Goal: Obtain resource: Obtain resource

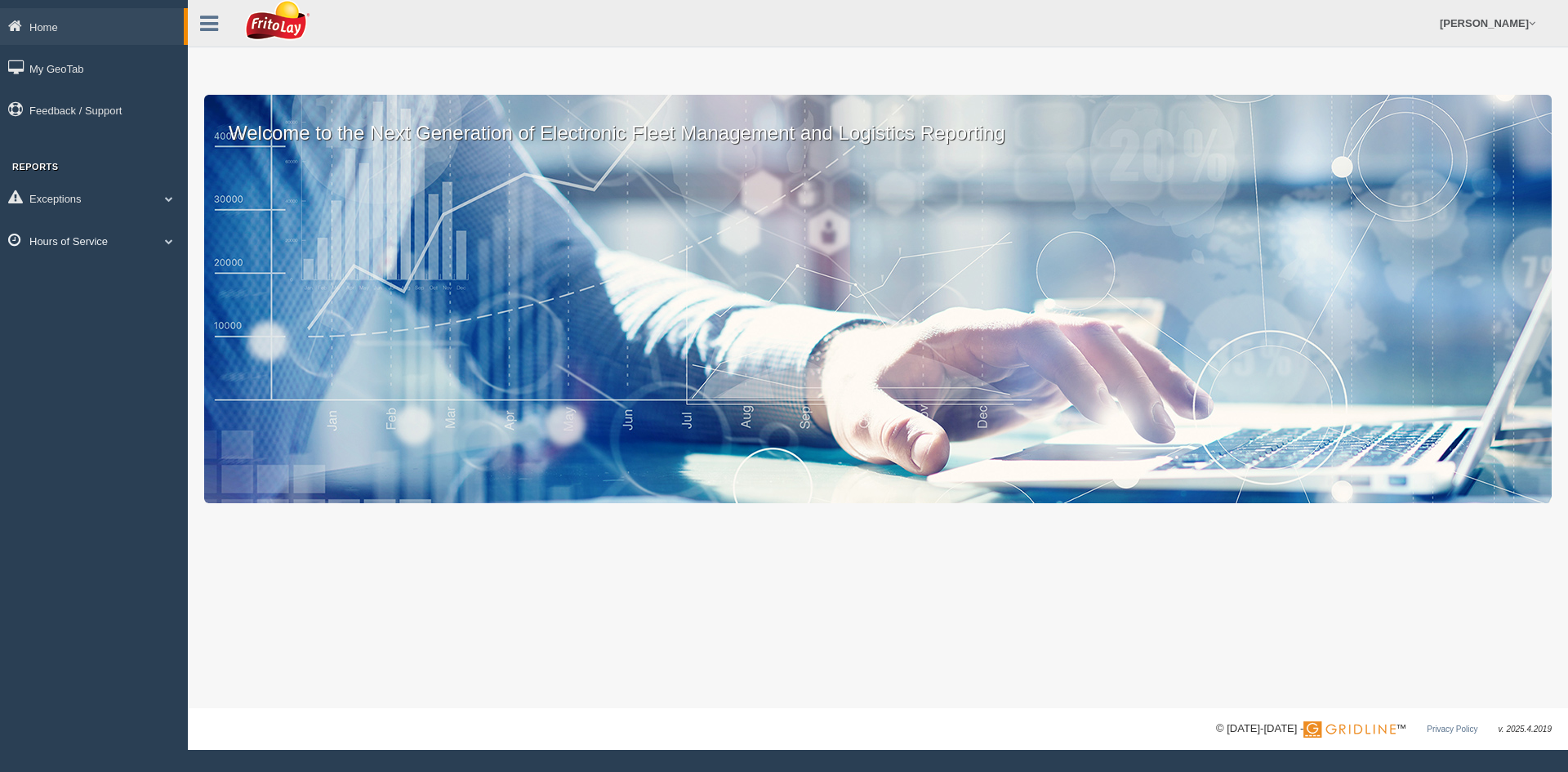
click at [16, 247] on icon at bounding box center [19, 240] width 21 height 15
click at [90, 305] on link "HOS Violation Audit Reports" at bounding box center [107, 307] width 154 height 30
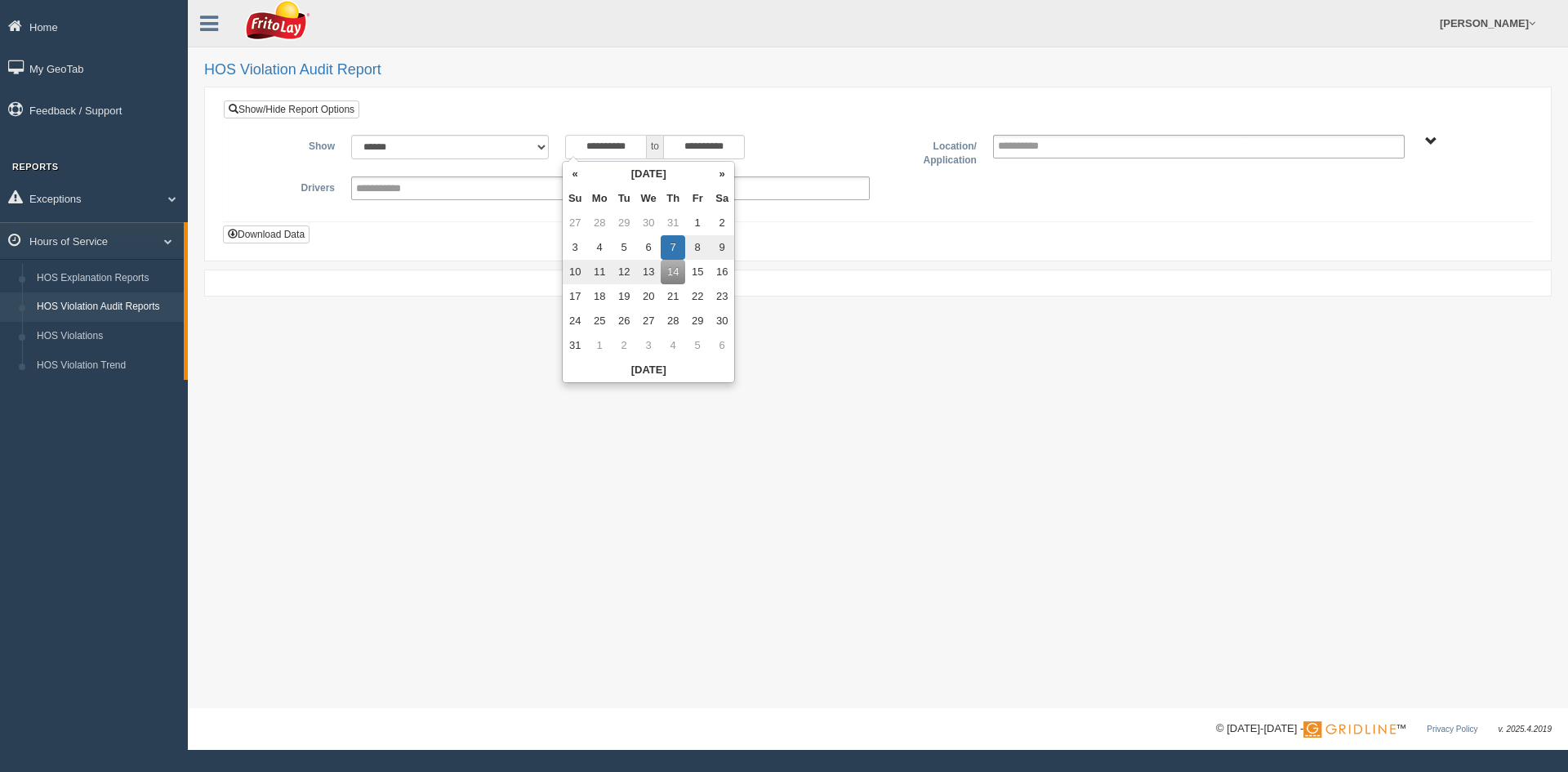
click at [634, 149] on input "**********" at bounding box center [607, 147] width 82 height 25
click at [634, 170] on th "[DATE]" at bounding box center [648, 174] width 122 height 25
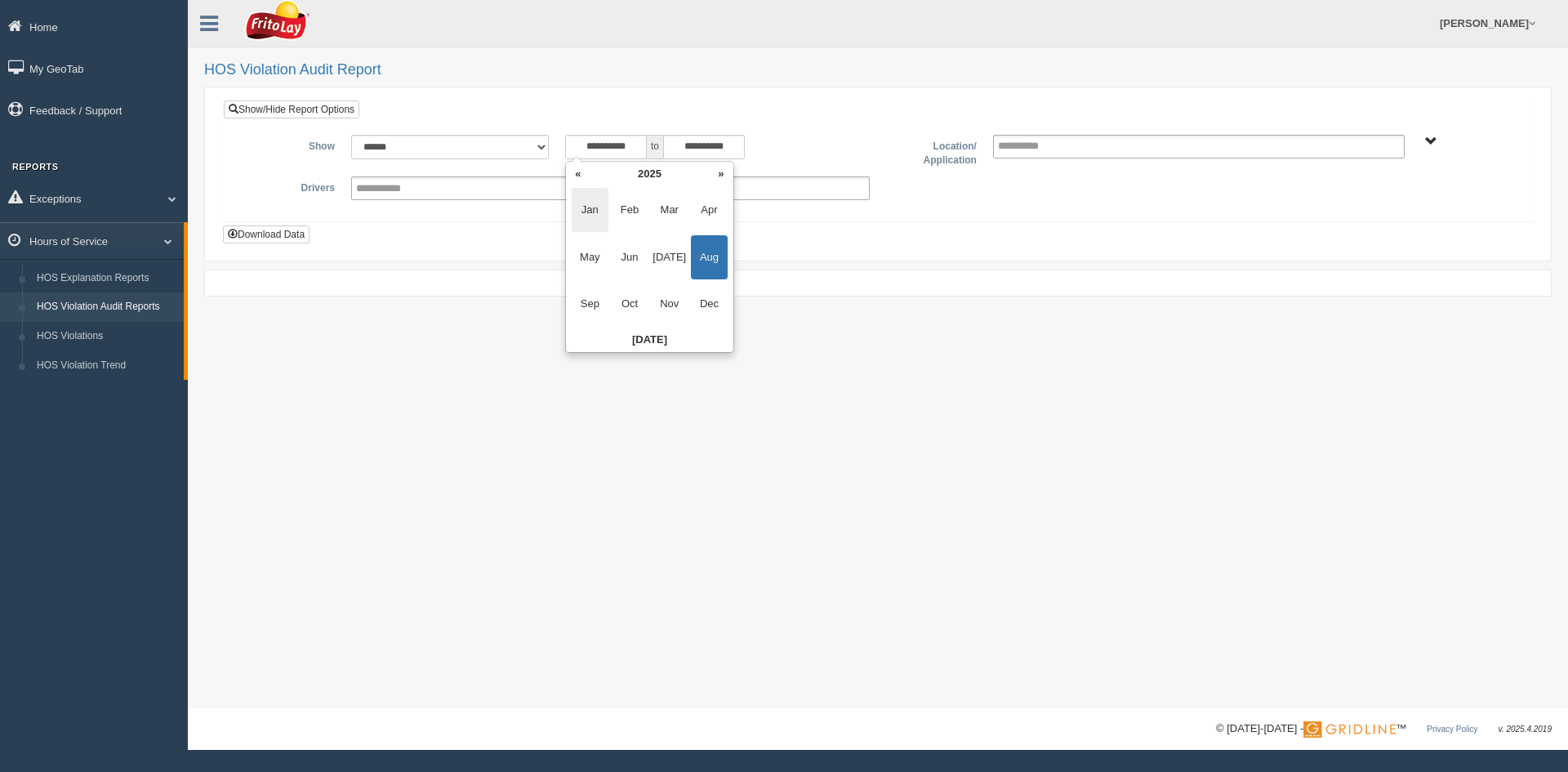
click at [588, 214] on span "Jan" at bounding box center [589, 210] width 37 height 44
click at [648, 222] on td "1" at bounding box center [652, 223] width 25 height 25
type input "**********"
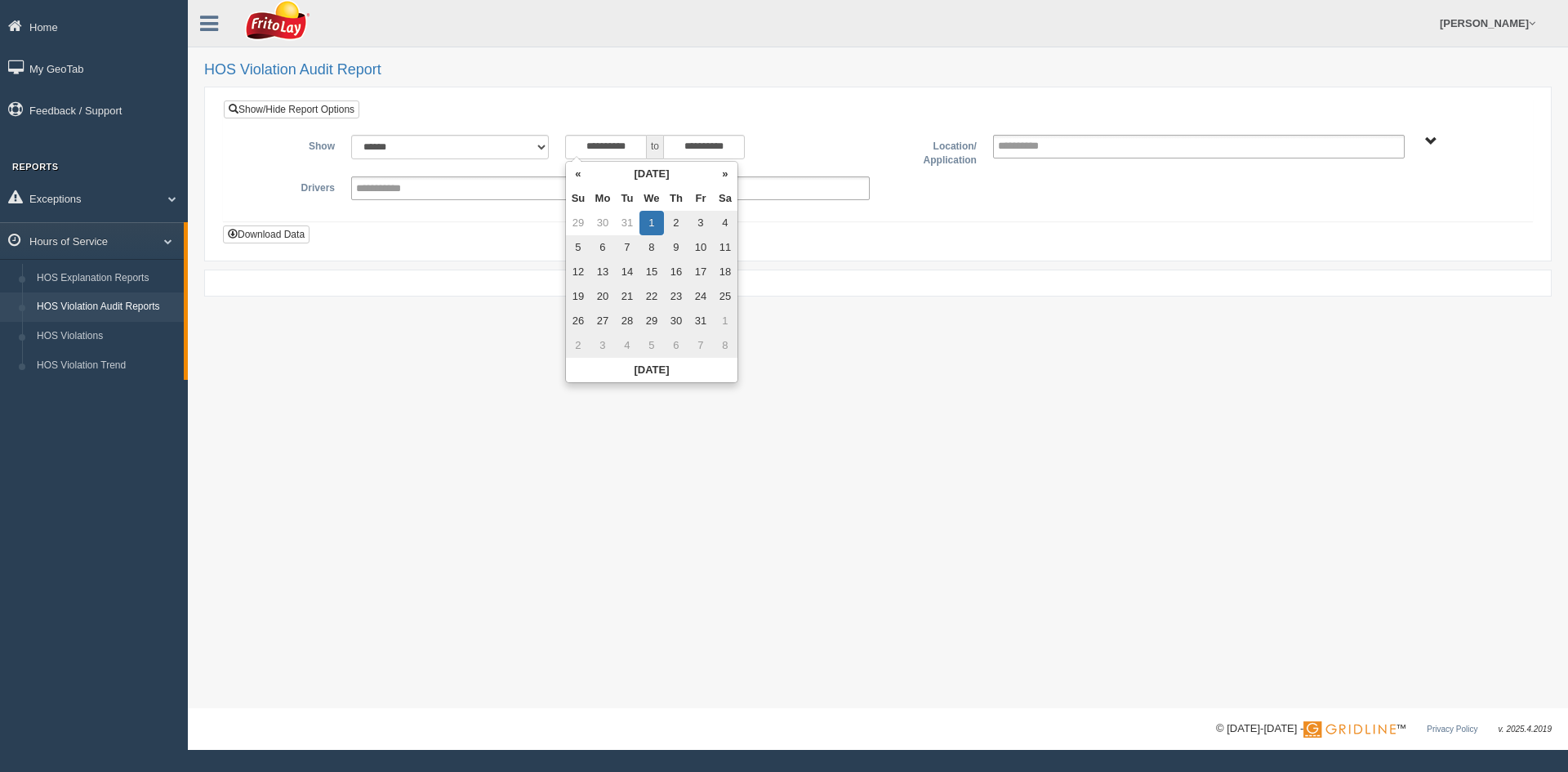
click at [767, 113] on div "**********" at bounding box center [878, 161] width 1308 height 120
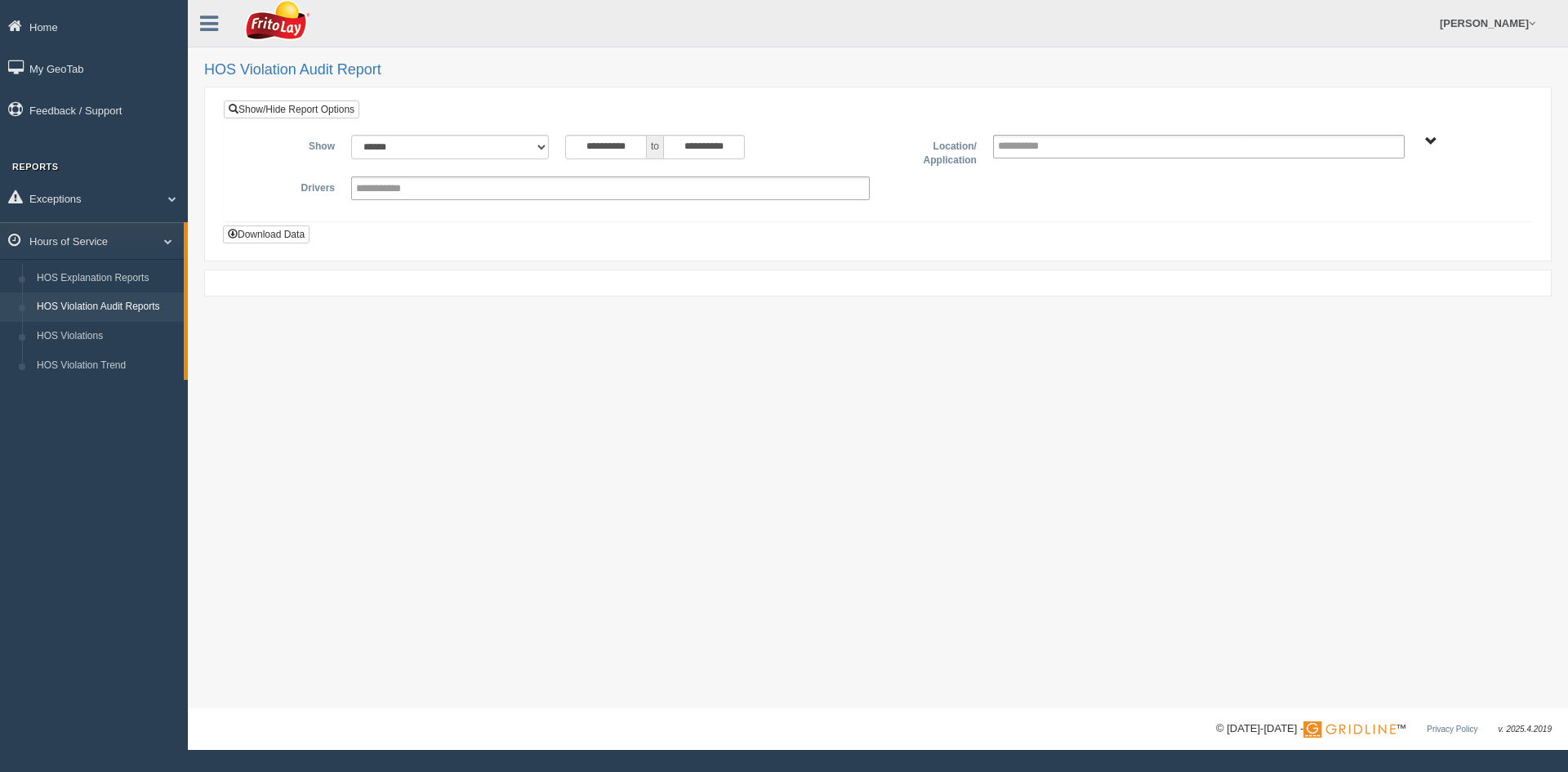
click at [1431, 148] on span "SOUTHCENTRAL REGION" at bounding box center [1431, 141] width 12 height 12
click at [1418, 199] on button "SOUTHCENTRAL REGION" at bounding box center [1406, 200] width 140 height 18
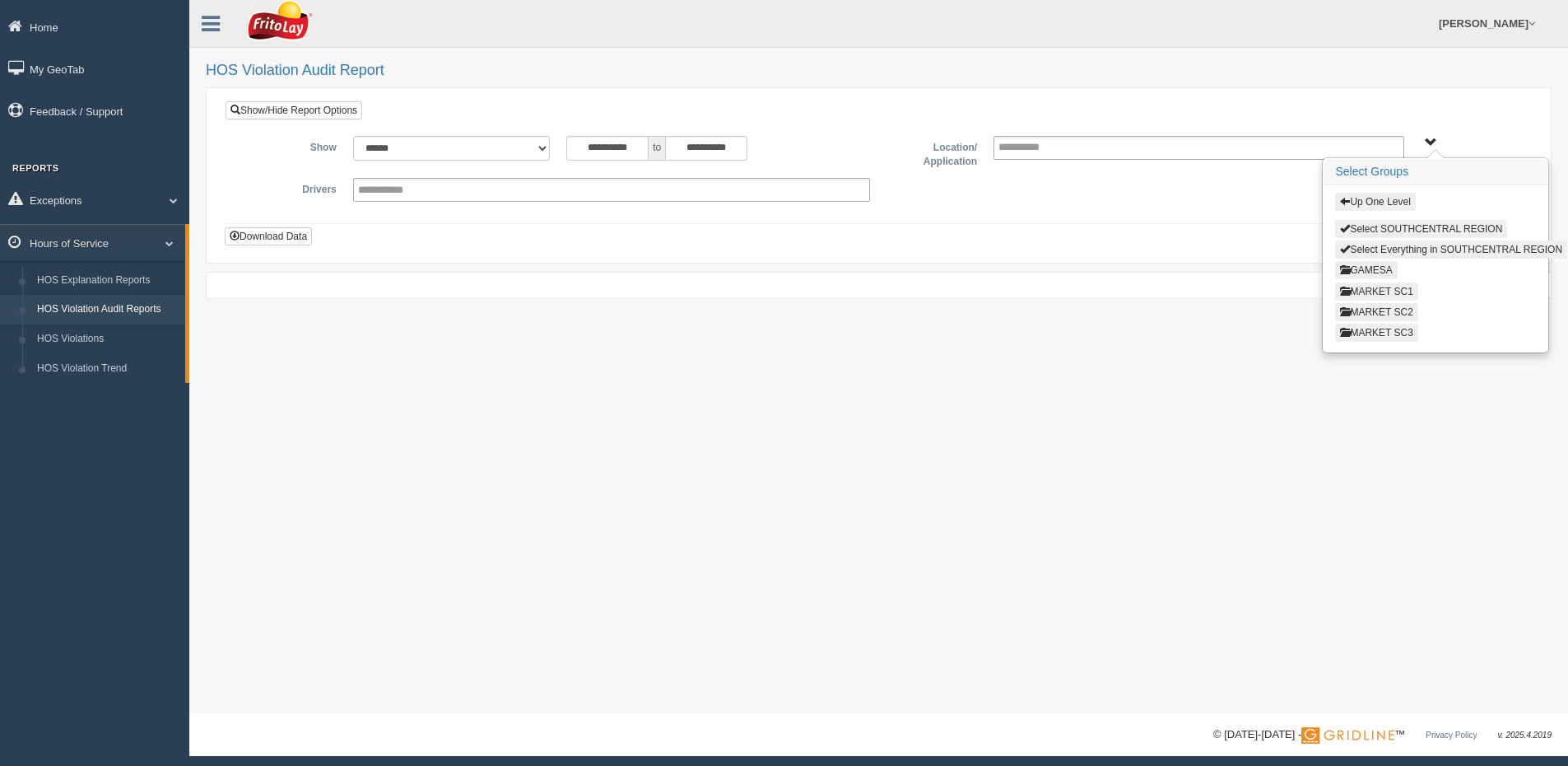
click at [1402, 290] on button "MARKET SC1" at bounding box center [1376, 292] width 83 height 18
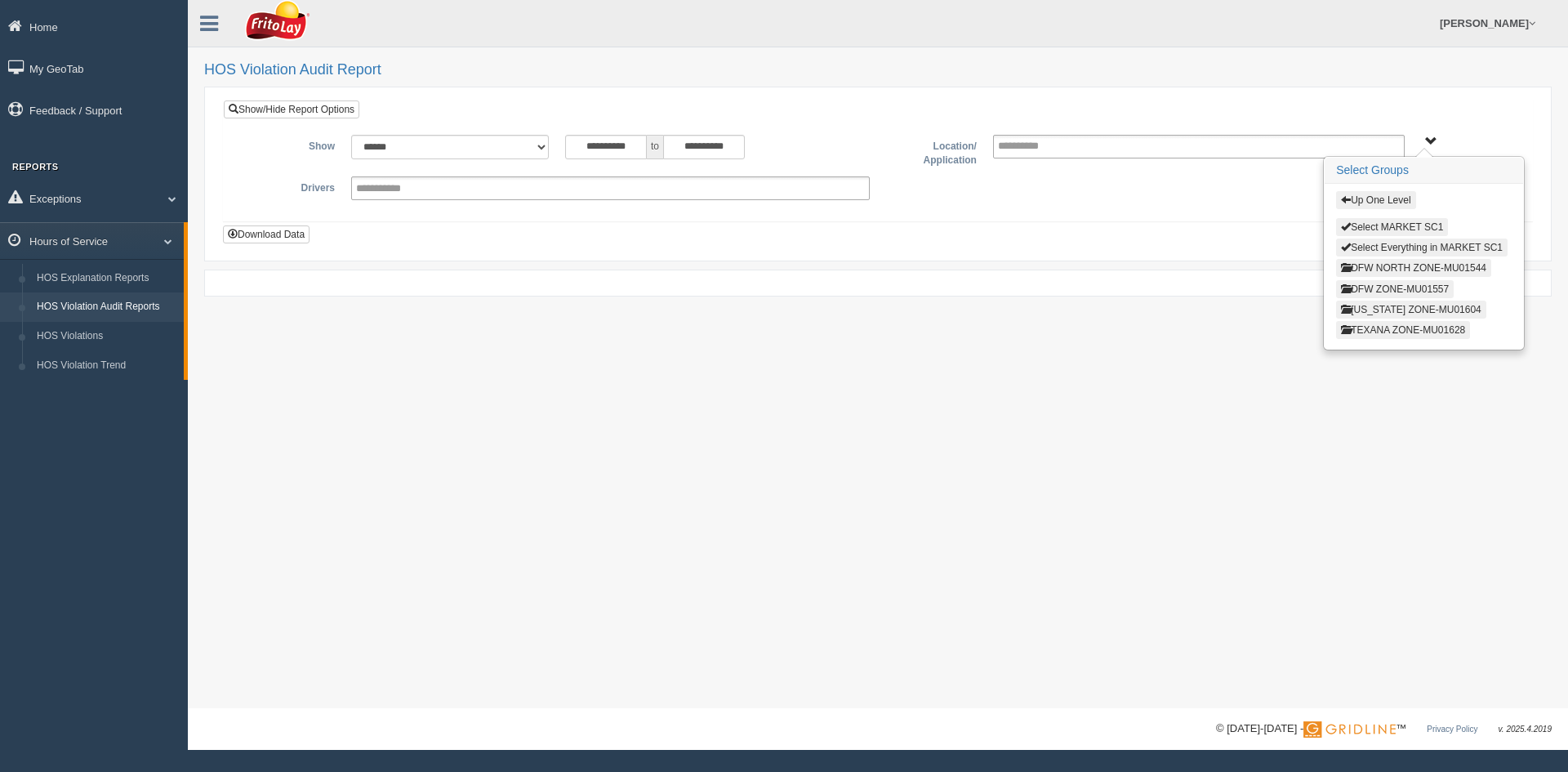
click at [1407, 314] on button "[US_STATE] ZONE-MU01604" at bounding box center [1411, 310] width 150 height 18
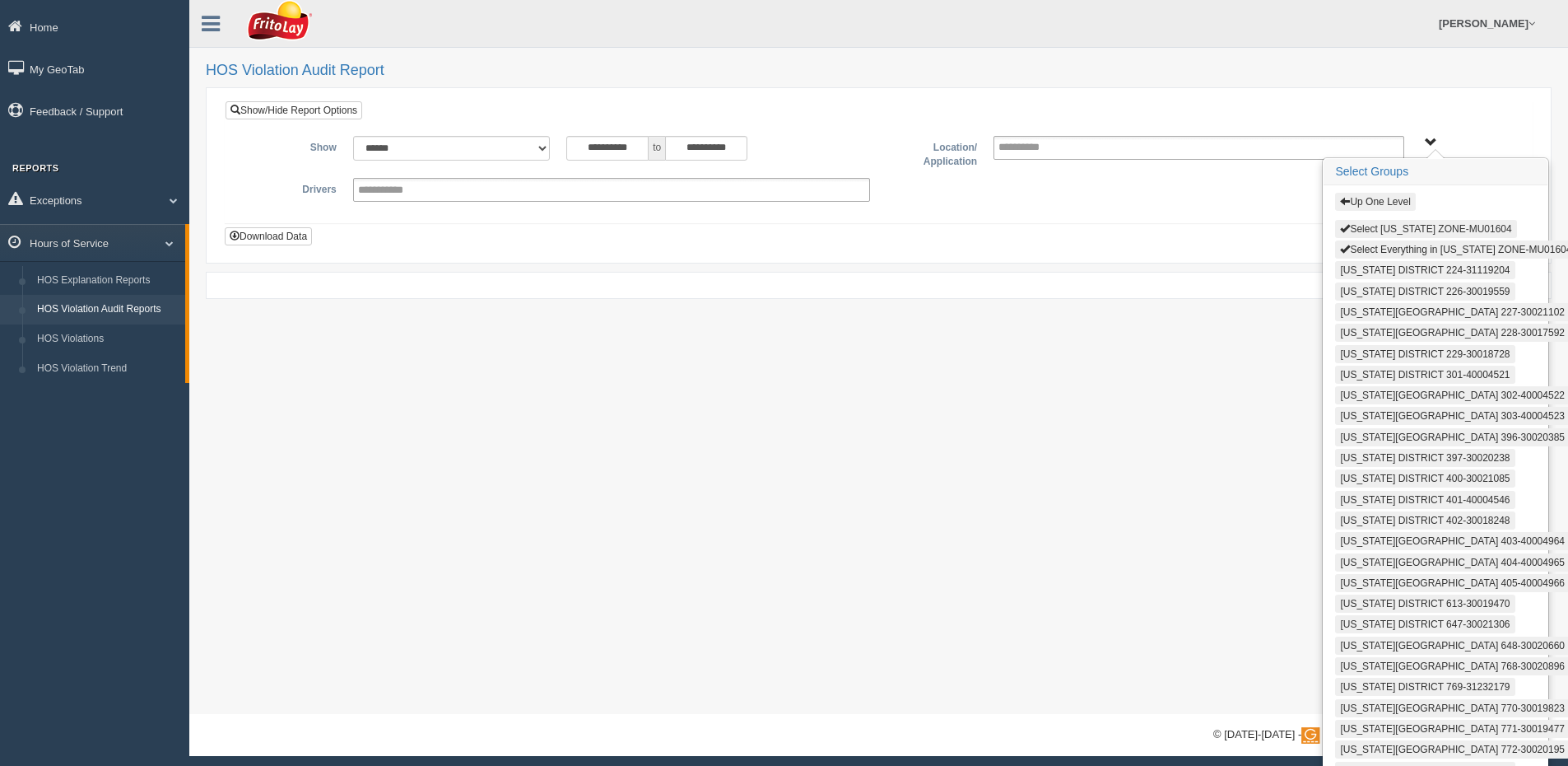
click at [1391, 231] on button "Select [US_STATE] ZONE-MU01604" at bounding box center [1425, 229] width 181 height 18
click at [1395, 247] on button "Select Everything in [US_STATE] ZONE-MU01604" at bounding box center [1456, 250] width 241 height 18
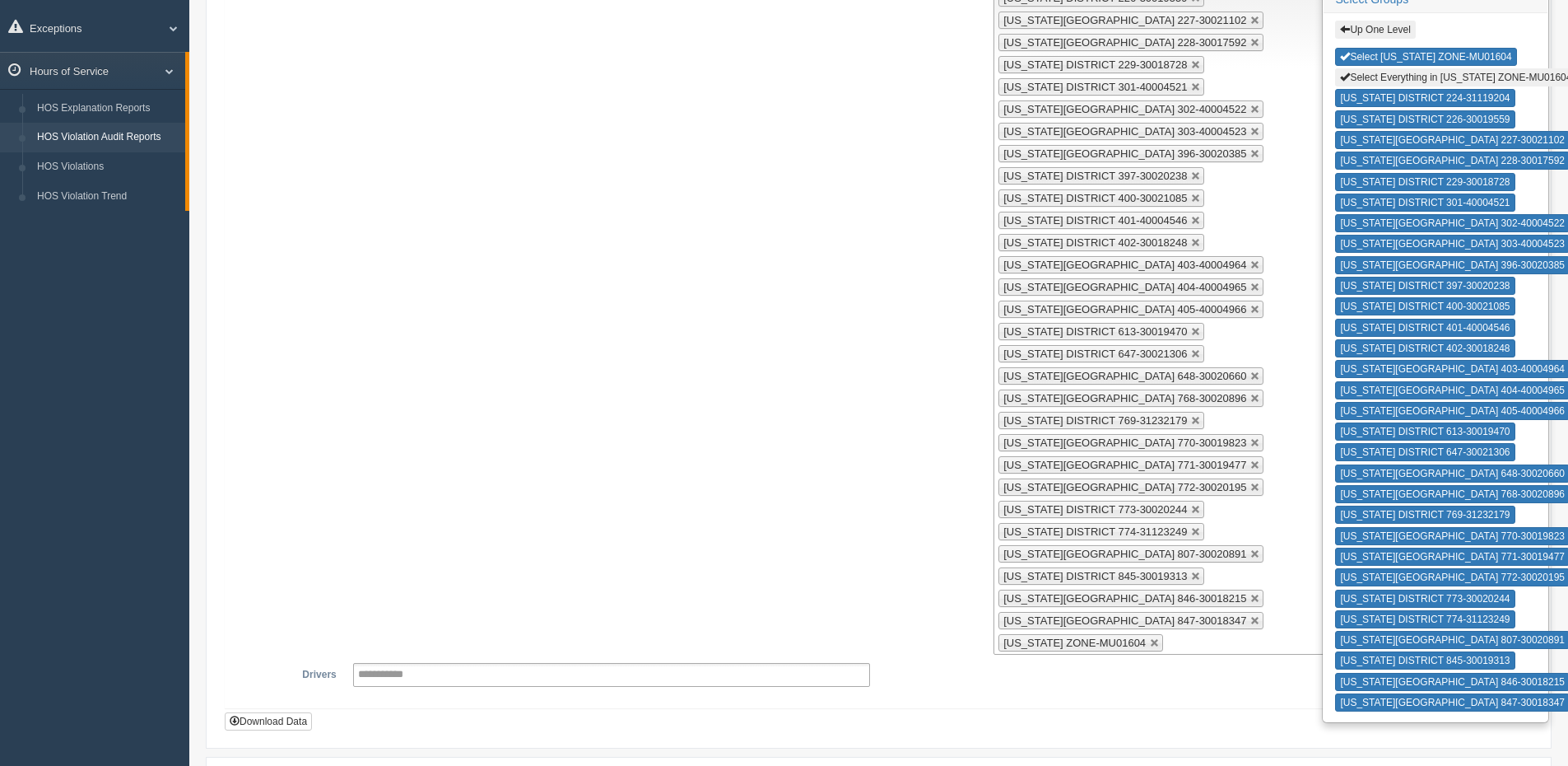
scroll to position [238, 0]
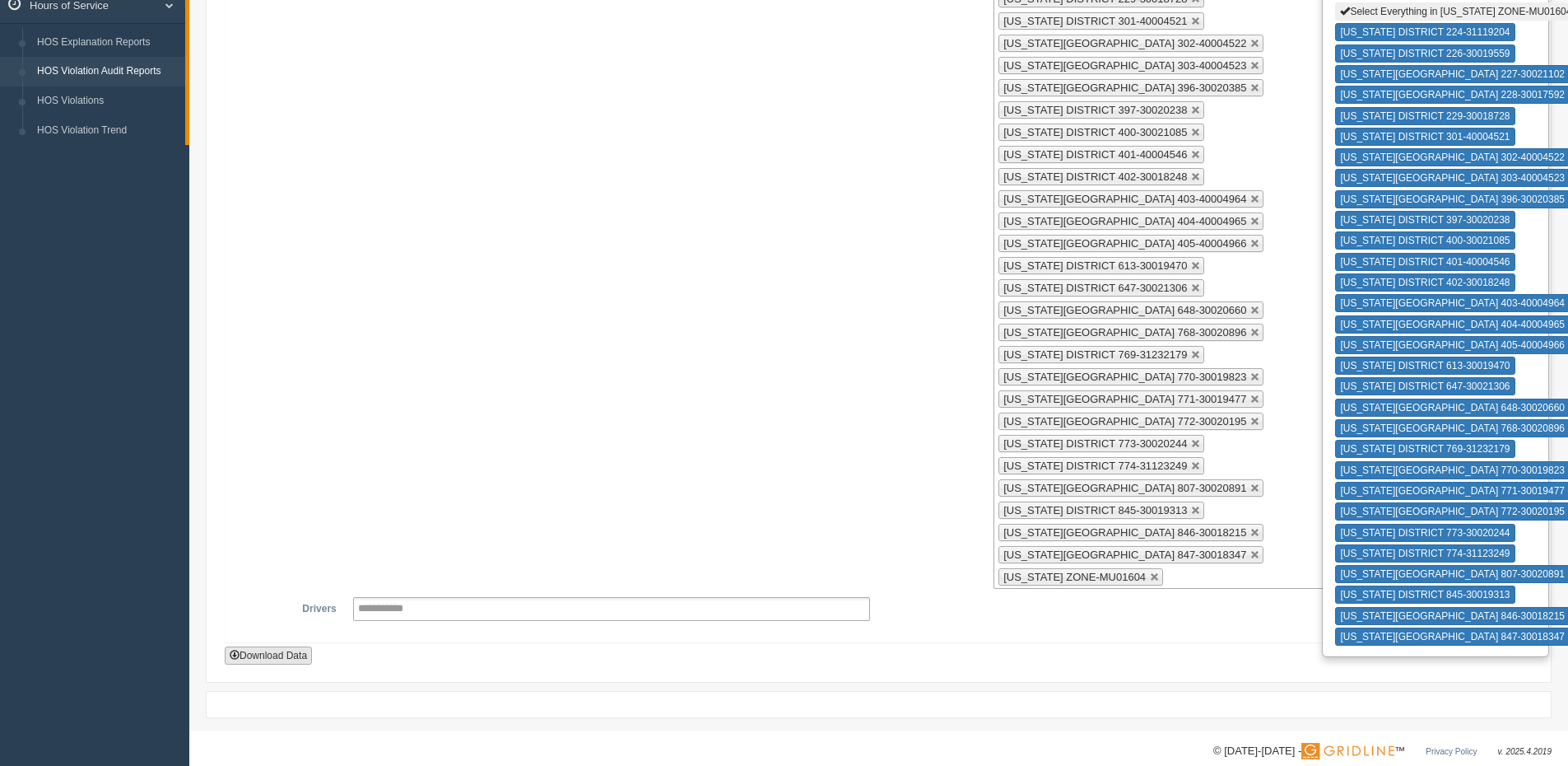
click at [275, 646] on button "Download Data" at bounding box center [268, 655] width 88 height 18
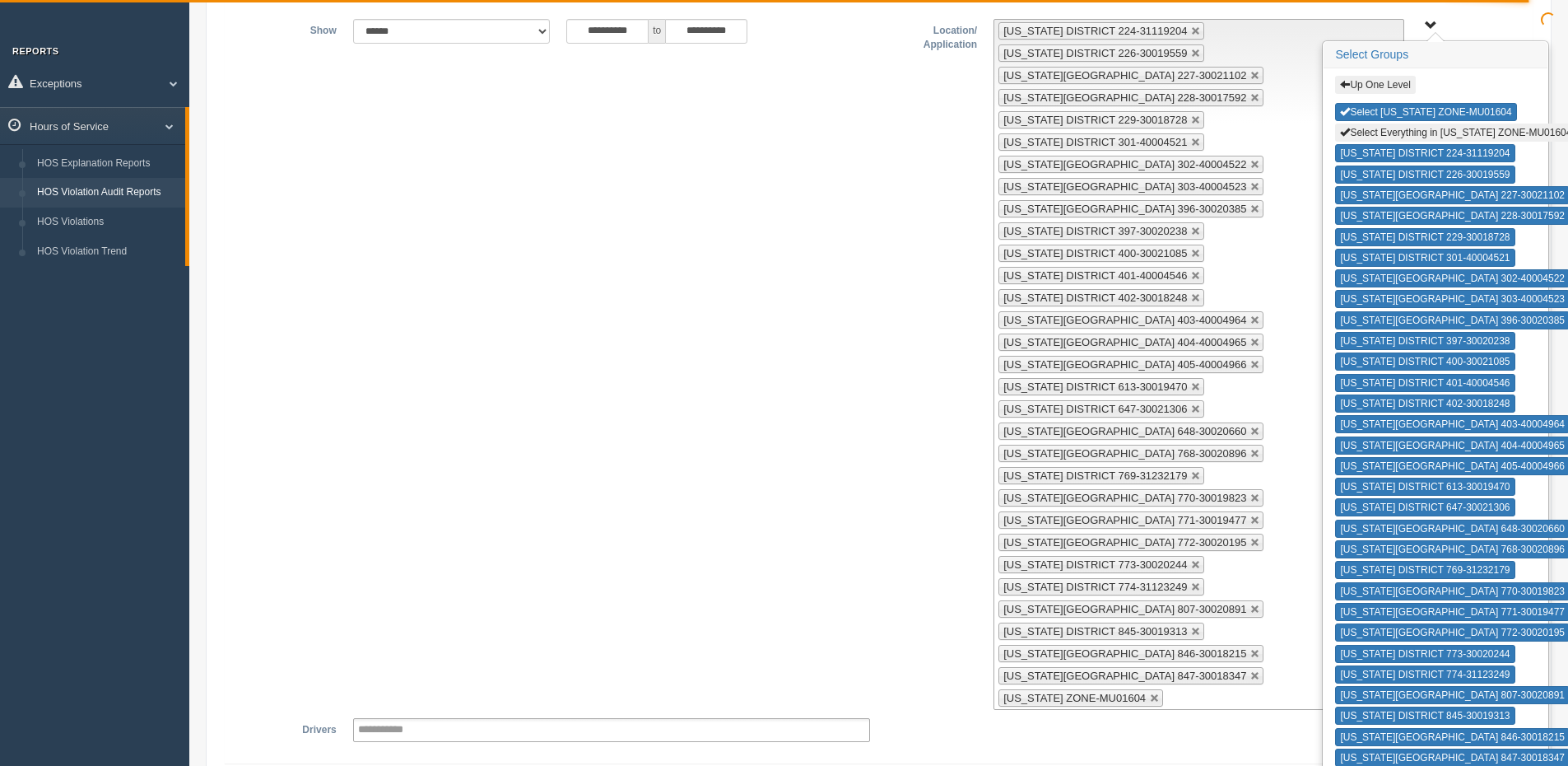
scroll to position [0, 0]
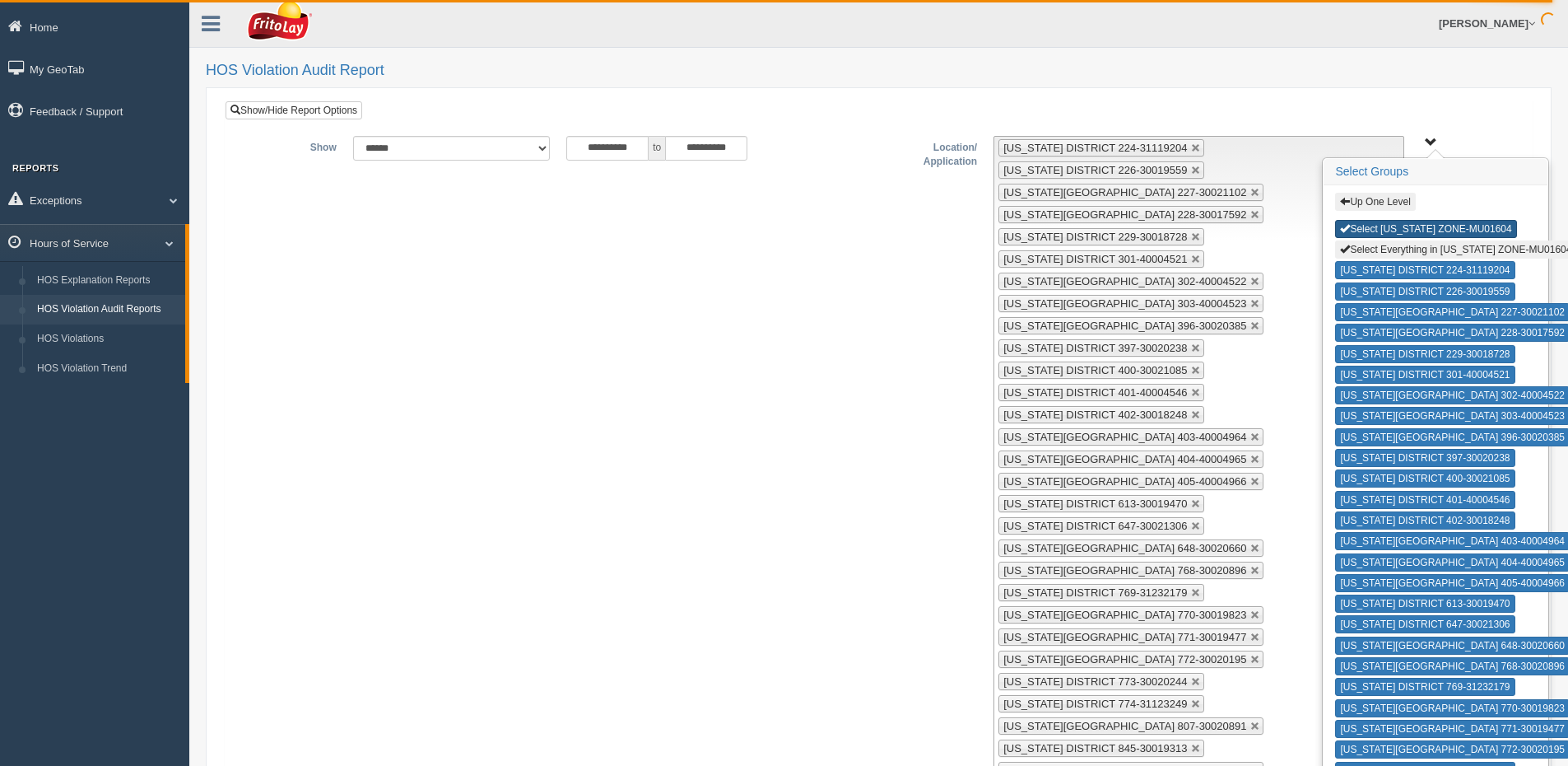
click at [1439, 225] on button "Select [US_STATE] ZONE-MU01604" at bounding box center [1425, 229] width 181 height 18
click at [1444, 250] on button "Select Everything in [US_STATE] ZONE-MU01604" at bounding box center [1456, 250] width 241 height 18
type input "**********"
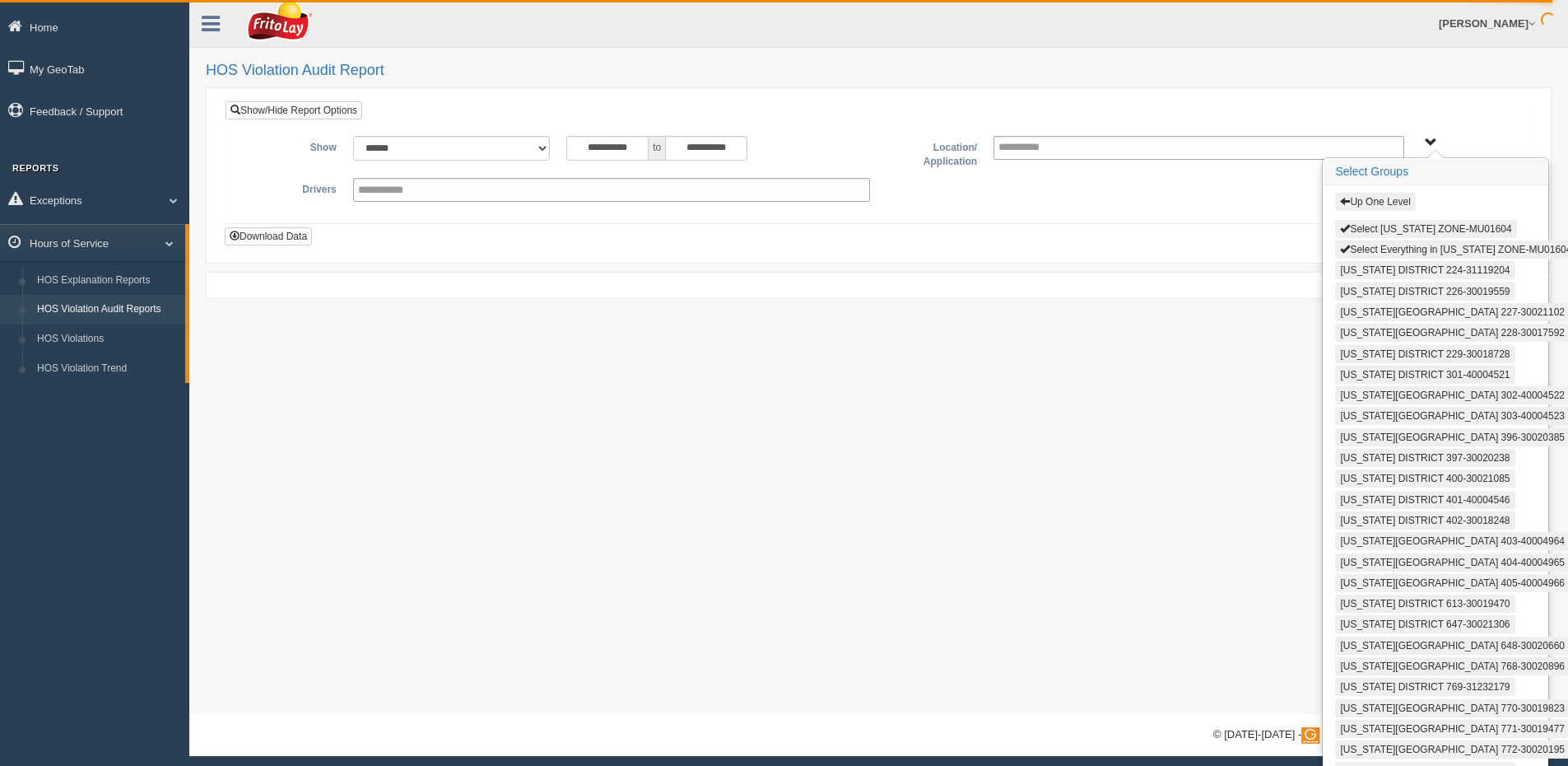
click at [1390, 193] on button "Up One Level" at bounding box center [1375, 202] width 80 height 18
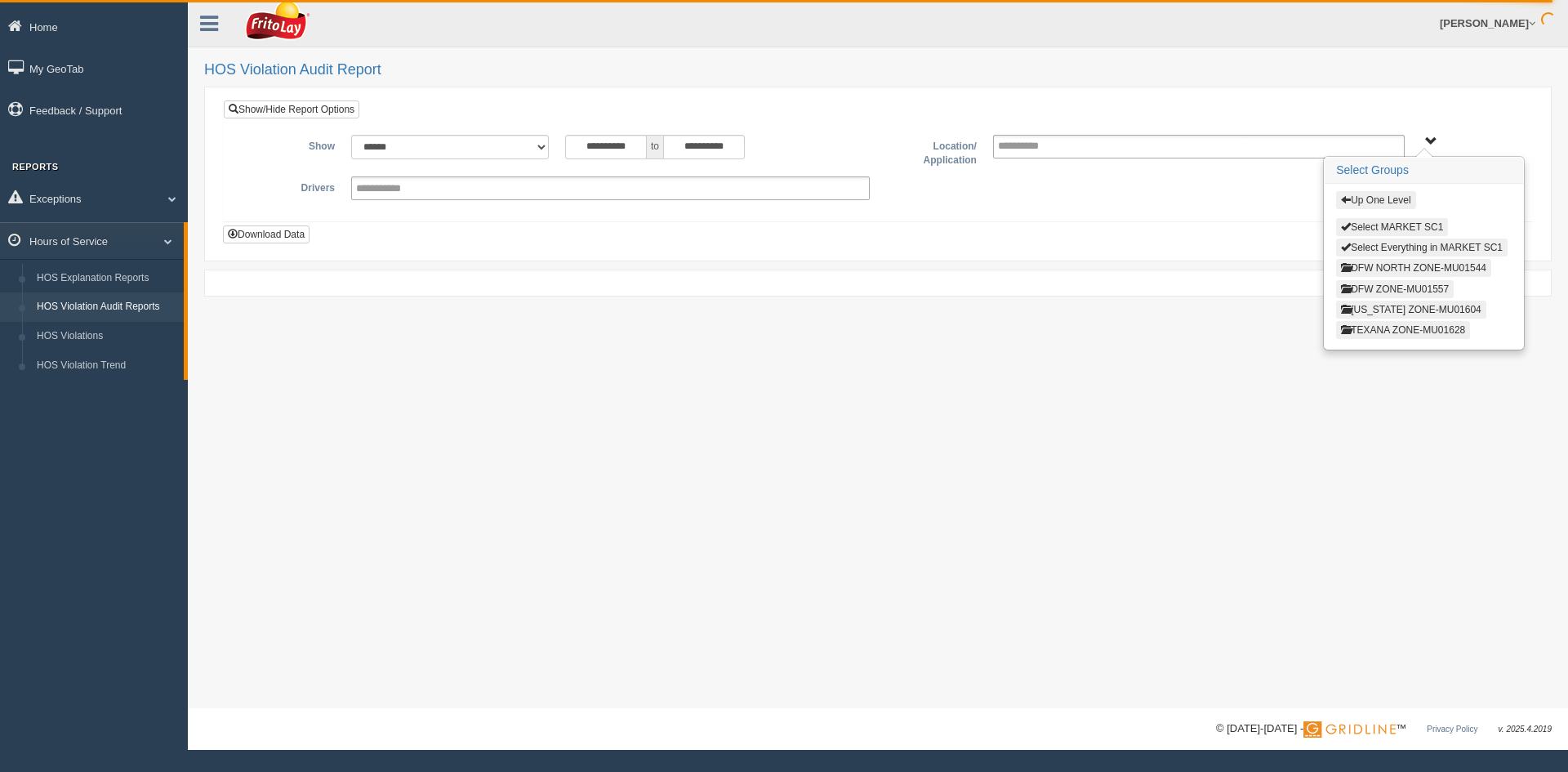
click at [1384, 199] on button "Up One Level" at bounding box center [1375, 200] width 80 height 18
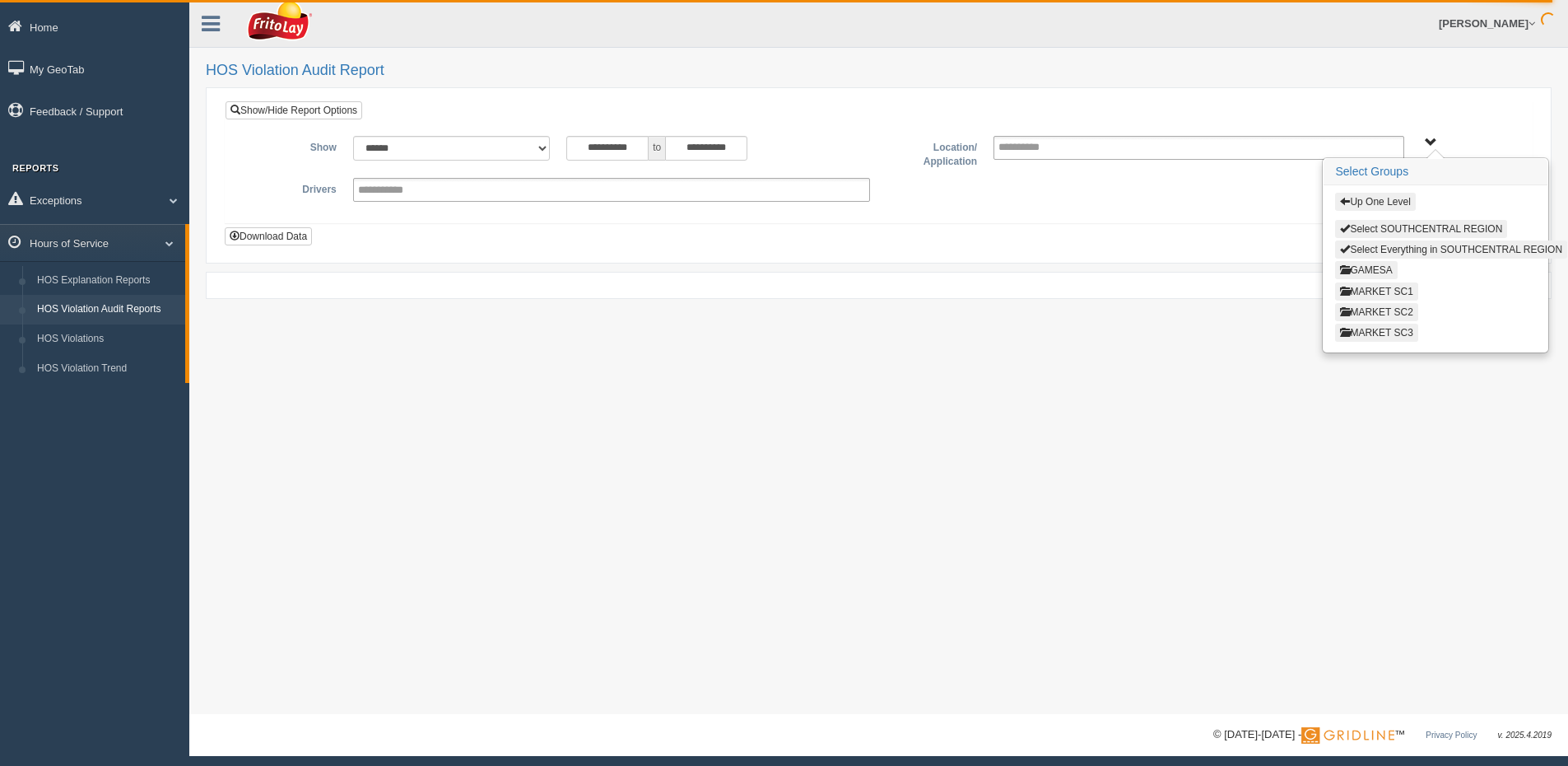
click at [1396, 308] on button "MARKET SC2" at bounding box center [1376, 312] width 83 height 18
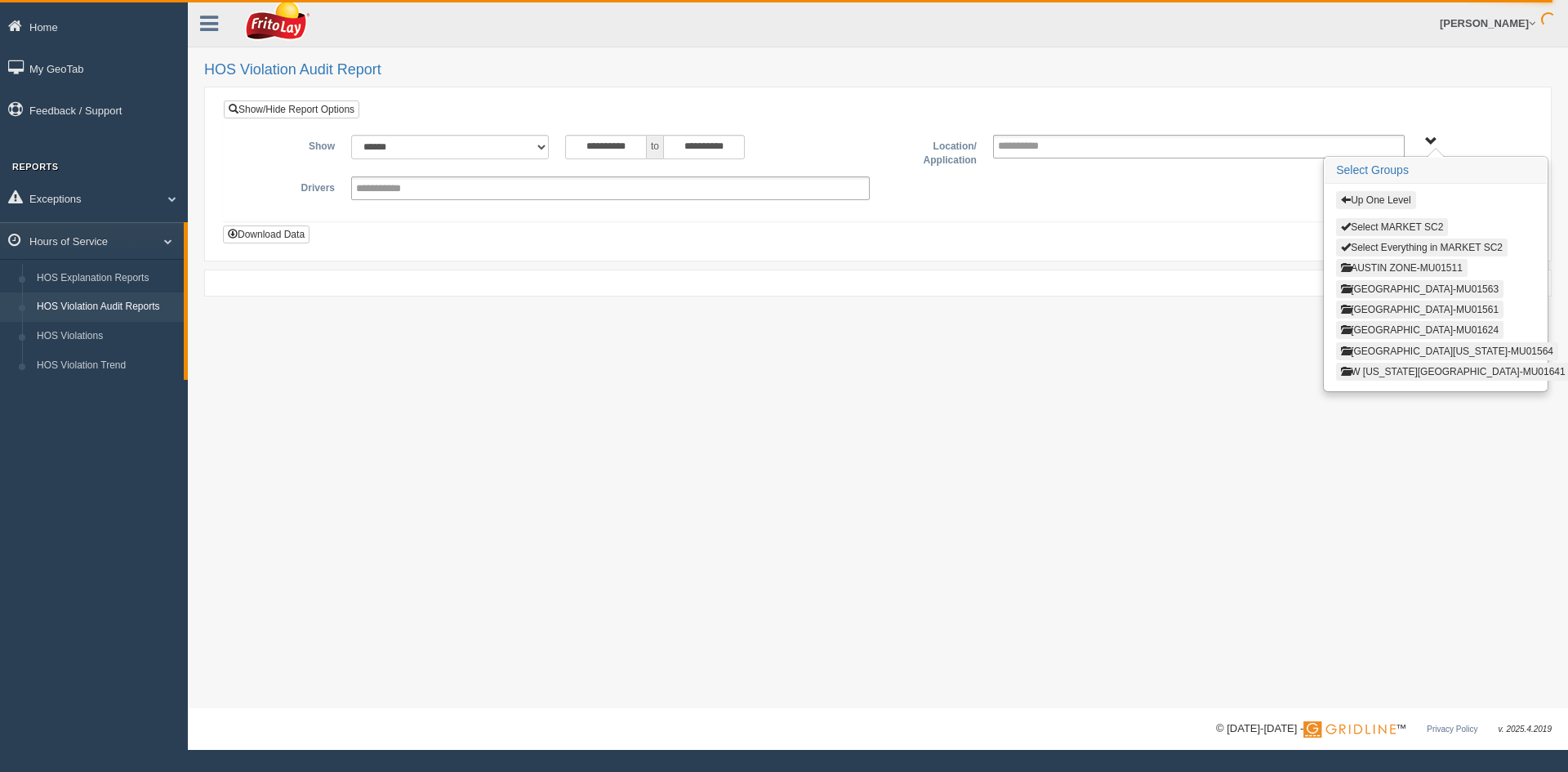
click at [1388, 270] on button "AUSTIN ZONE-MU01511" at bounding box center [1402, 268] width 131 height 18
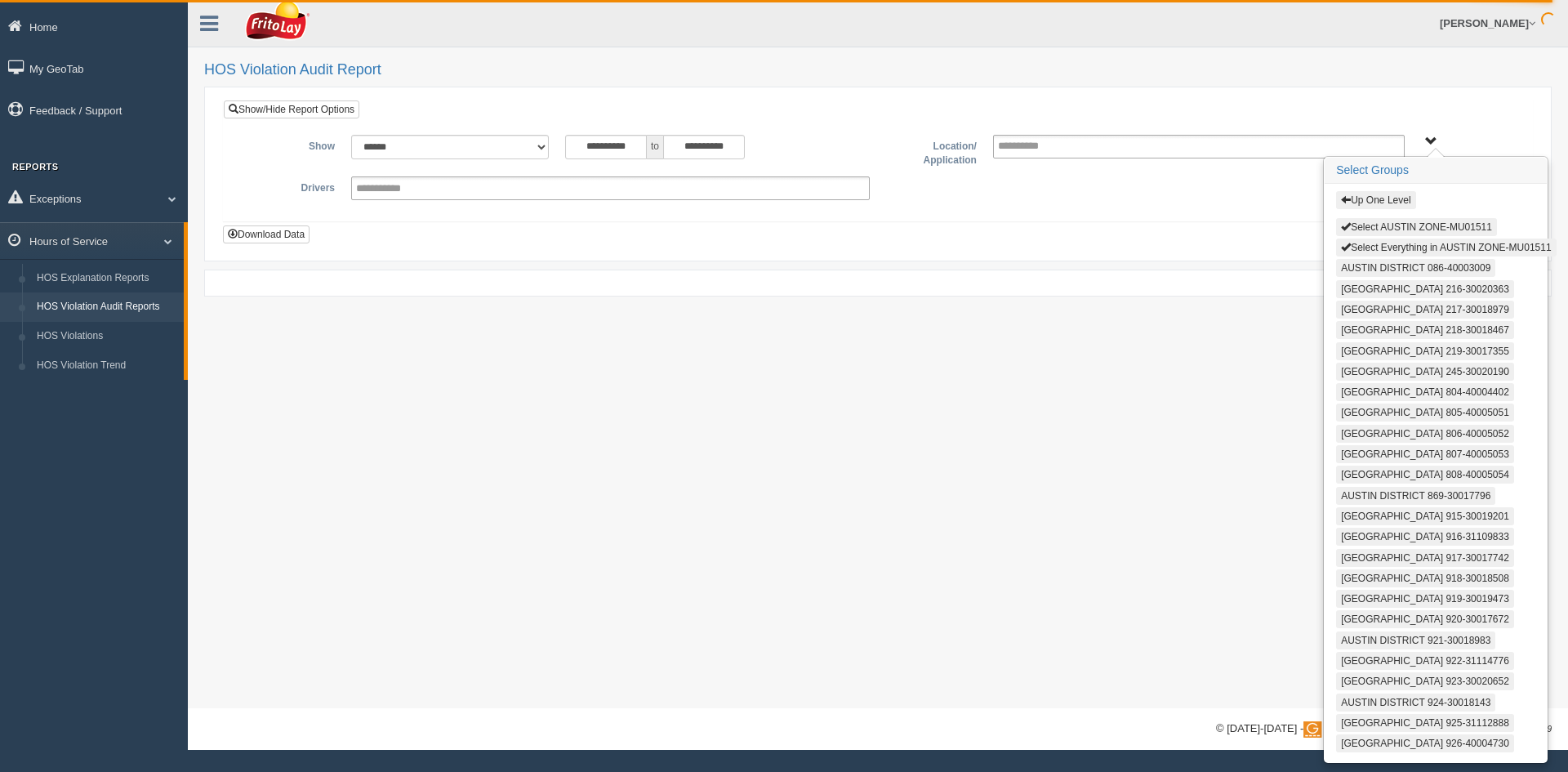
click at [1391, 233] on button "Select AUSTIN ZONE-MU01511" at bounding box center [1416, 227] width 161 height 18
click at [1390, 245] on button "Select Everything in AUSTIN ZONE-MU01511" at bounding box center [1446, 247] width 220 height 18
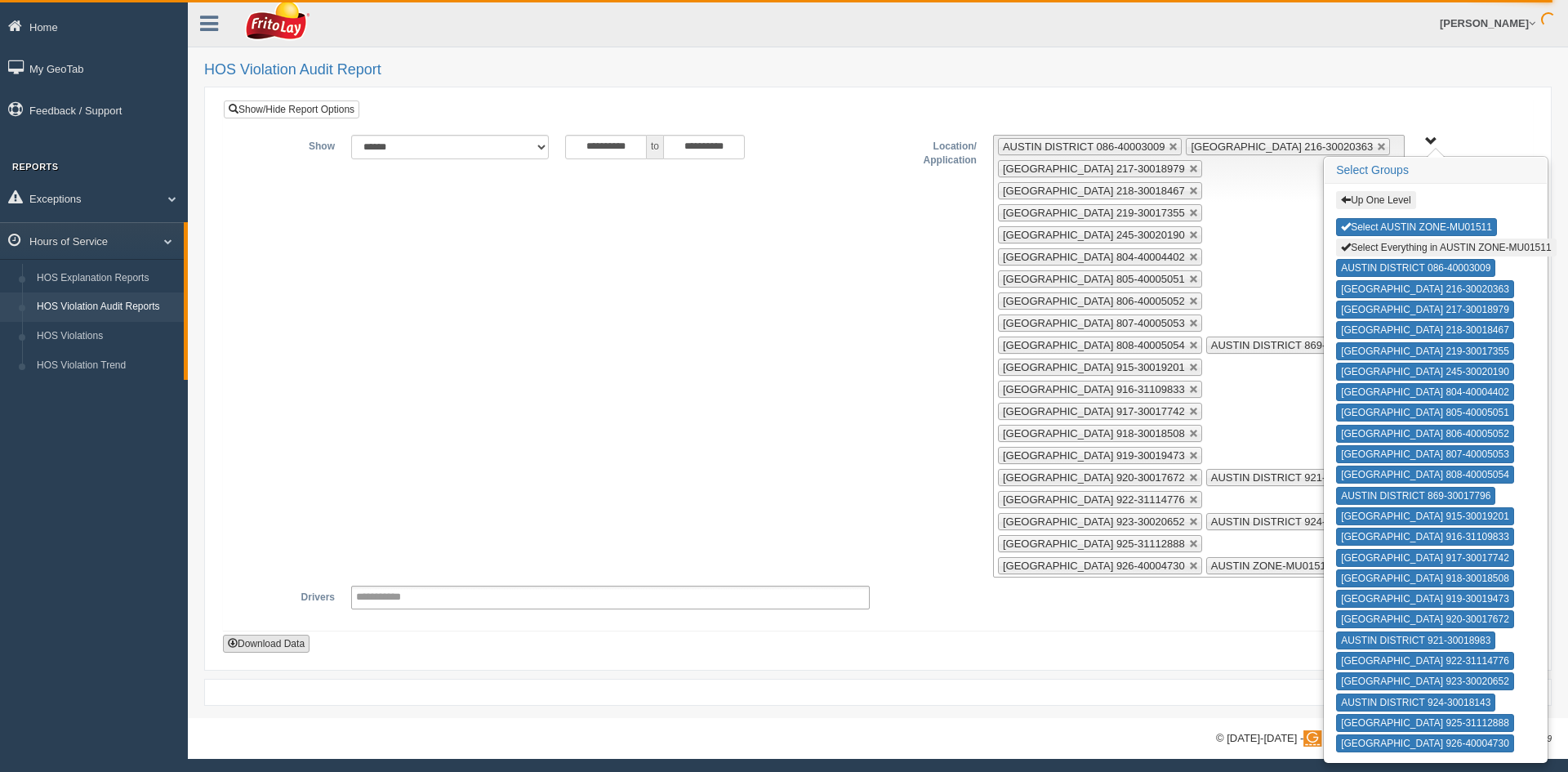
click at [263, 634] on button "Download Data" at bounding box center [266, 643] width 87 height 18
click at [1377, 230] on button "Select AUSTIN ZONE-MU01511" at bounding box center [1416, 227] width 161 height 18
click at [1379, 253] on button "Select Everything in AUSTIN ZONE-MU01511" at bounding box center [1446, 247] width 220 height 18
type input "**********"
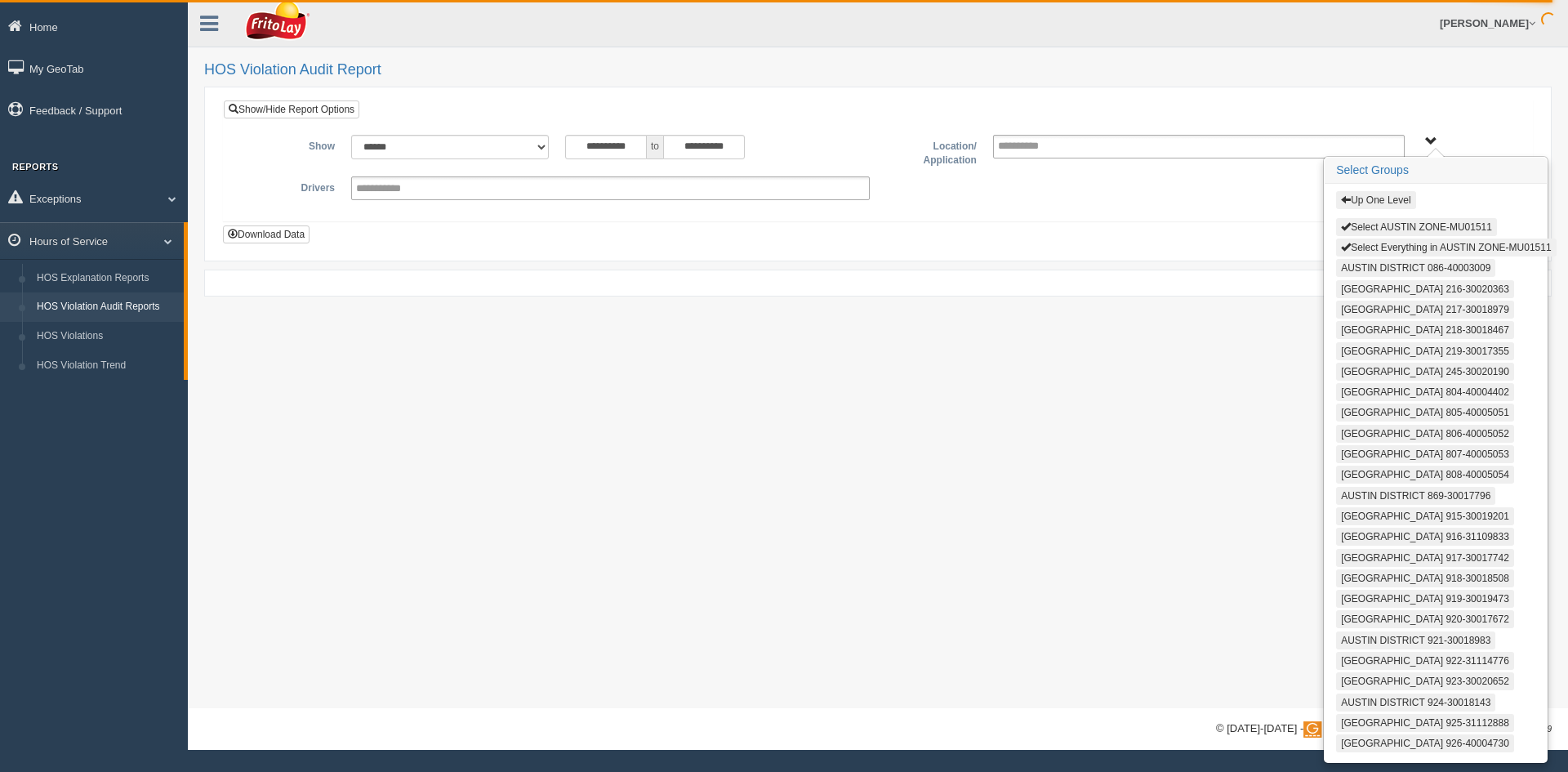
click at [1366, 198] on button "Up One Level" at bounding box center [1375, 200] width 80 height 18
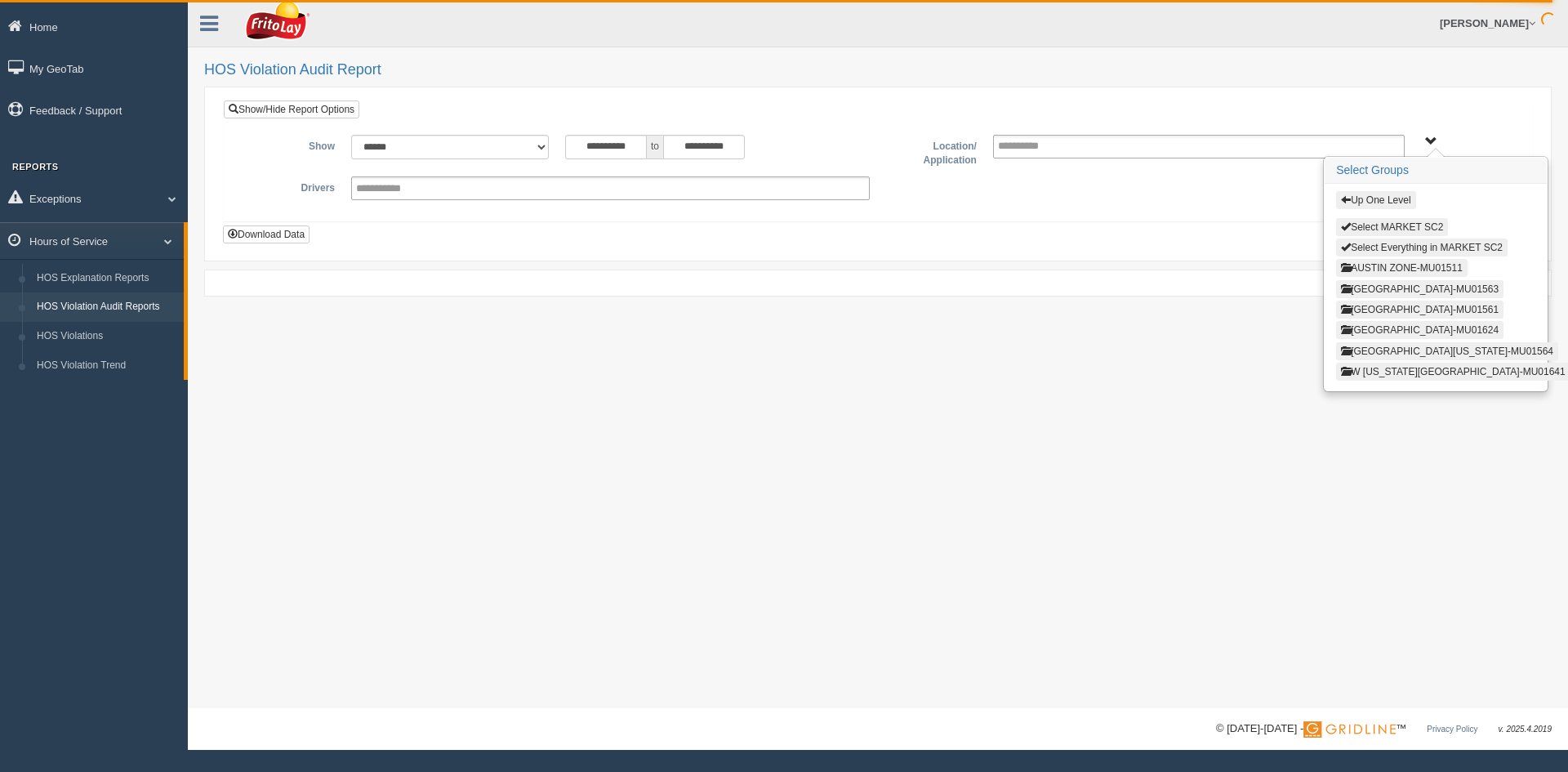
click at [1395, 334] on button "[GEOGRAPHIC_DATA]-MU01624" at bounding box center [1420, 330] width 167 height 18
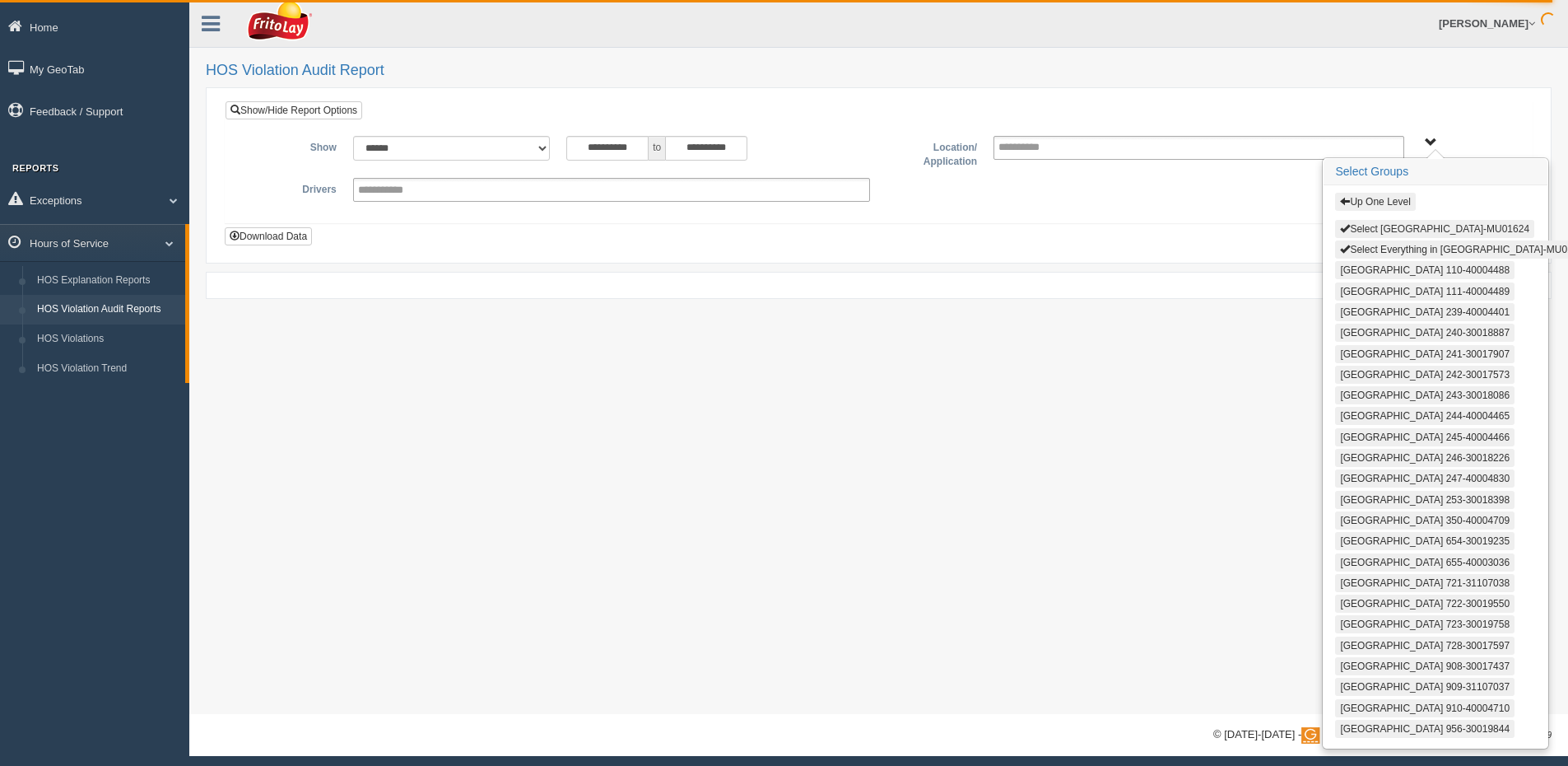
click at [1383, 233] on button "Select [GEOGRAPHIC_DATA]-MU01624" at bounding box center [1434, 229] width 199 height 18
click at [1382, 250] on button "Select Everything in [GEOGRAPHIC_DATA]-MU01624" at bounding box center [1464, 250] width 259 height 18
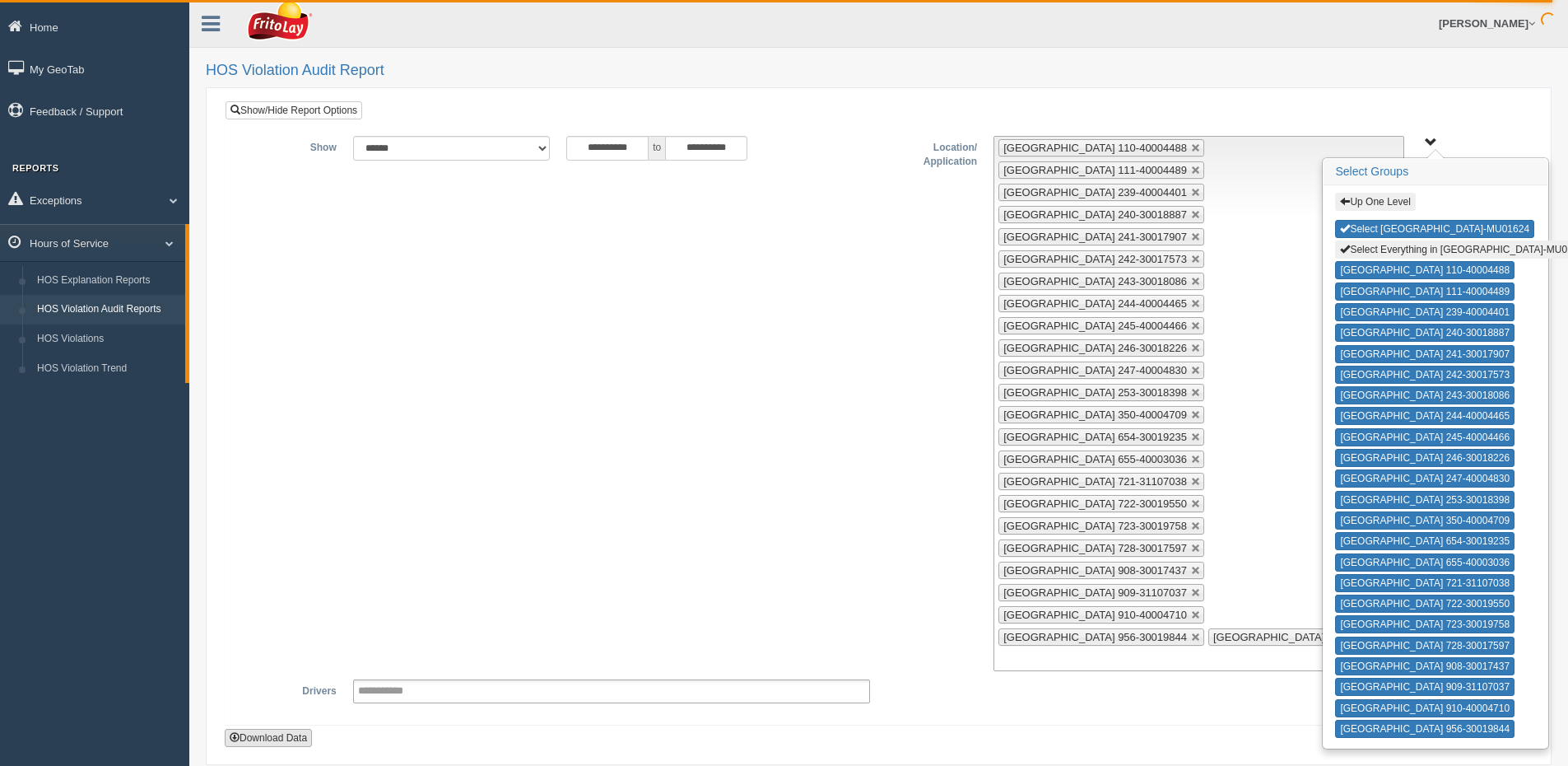
click at [272, 736] on button "Download Data" at bounding box center [268, 738] width 88 height 18
click at [628, 413] on div "**********" at bounding box center [878, 403] width 1281 height 535
click at [1393, 226] on button "Select [GEOGRAPHIC_DATA]-MU01624" at bounding box center [1434, 229] width 199 height 18
click at [1392, 250] on button "Select Everything in [GEOGRAPHIC_DATA]-MU01624" at bounding box center [1464, 250] width 259 height 18
type input "**********"
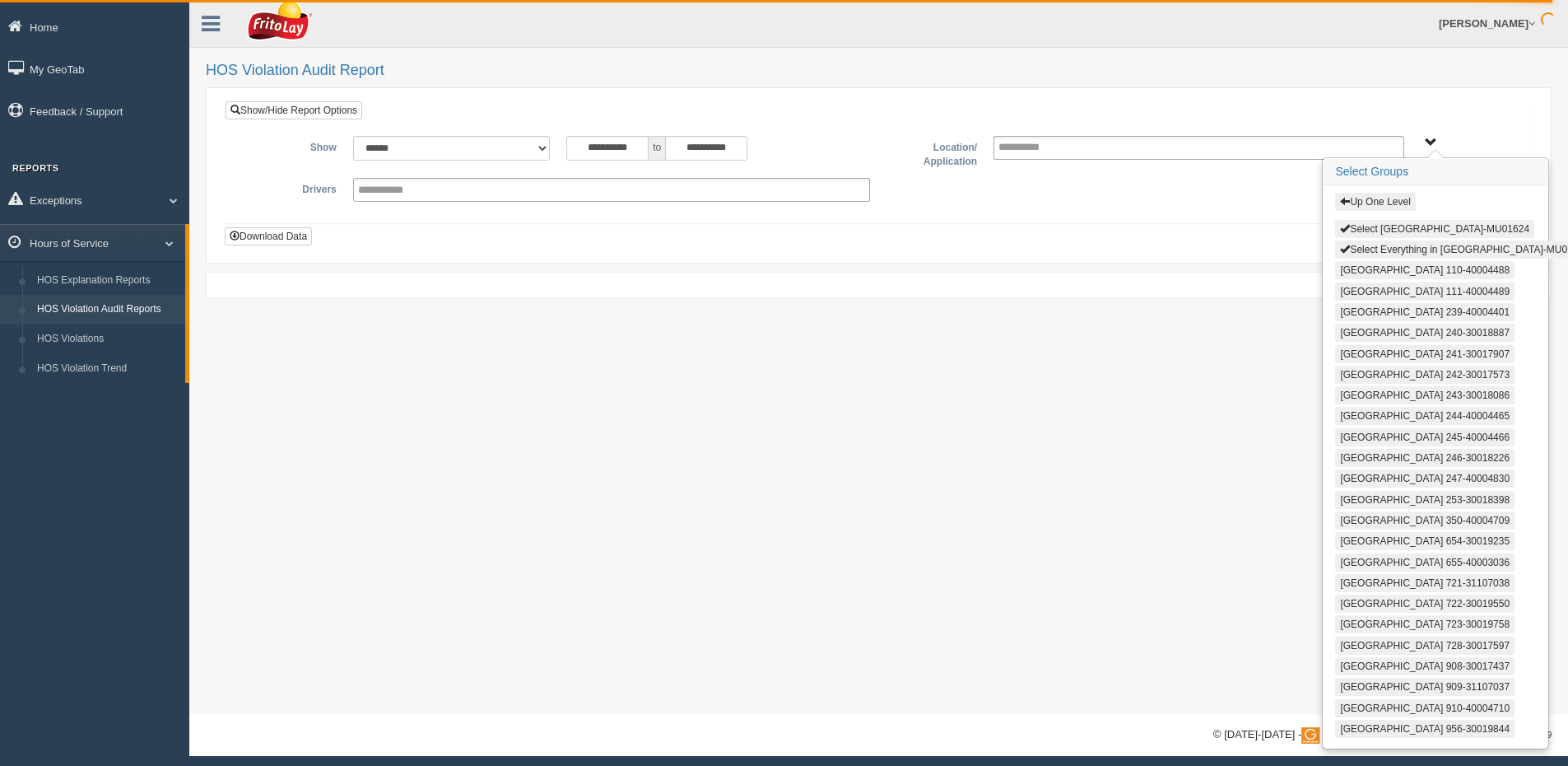
click at [1384, 189] on div "Up One Level Select [GEOGRAPHIC_DATA]-MU01624 Select Everything in [GEOGRAPHIC_…" at bounding box center [1435, 466] width 224 height 563
click at [1384, 202] on button "Up One Level" at bounding box center [1375, 202] width 80 height 18
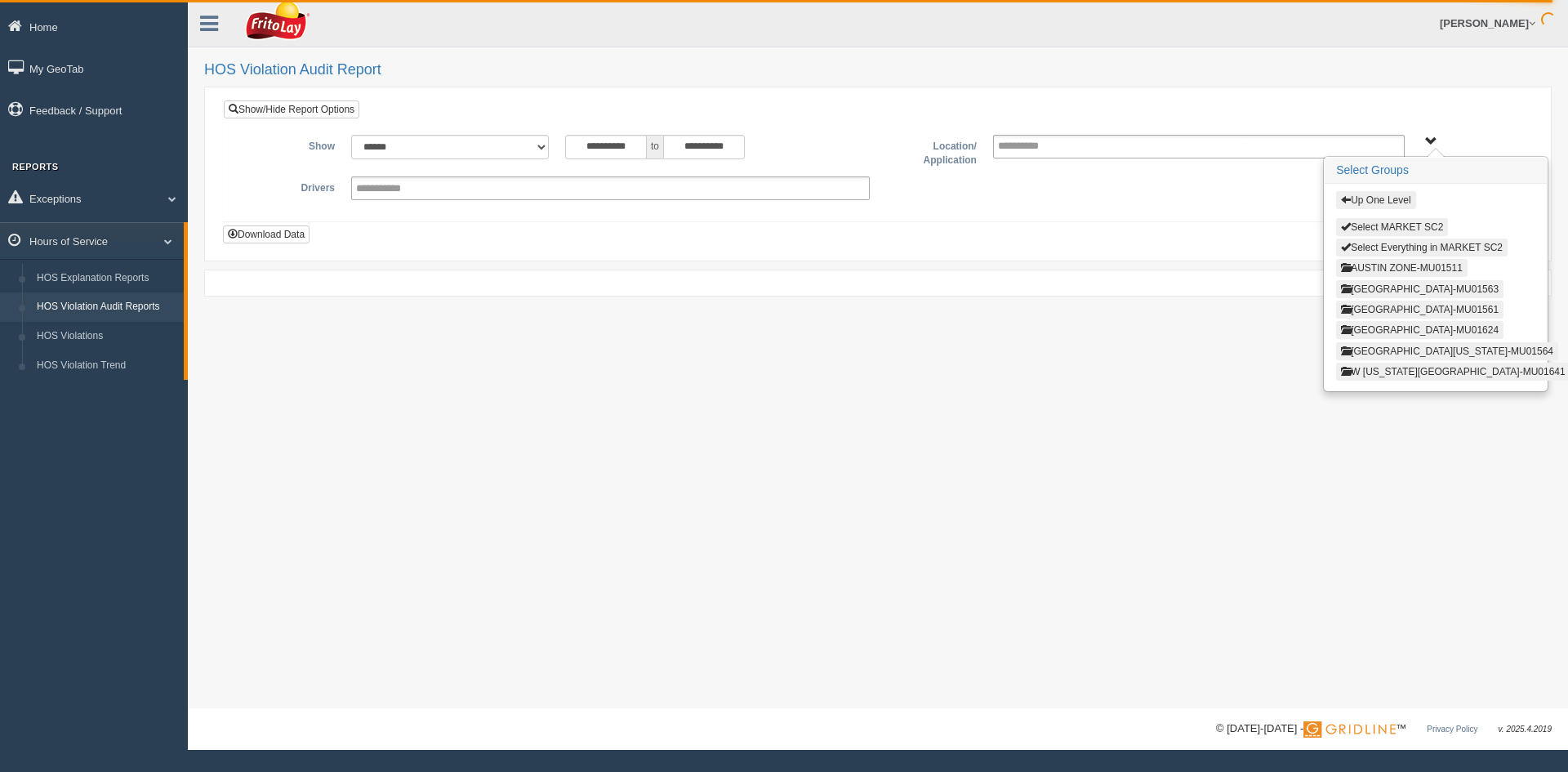
click at [1393, 200] on button "Up One Level" at bounding box center [1375, 200] width 80 height 18
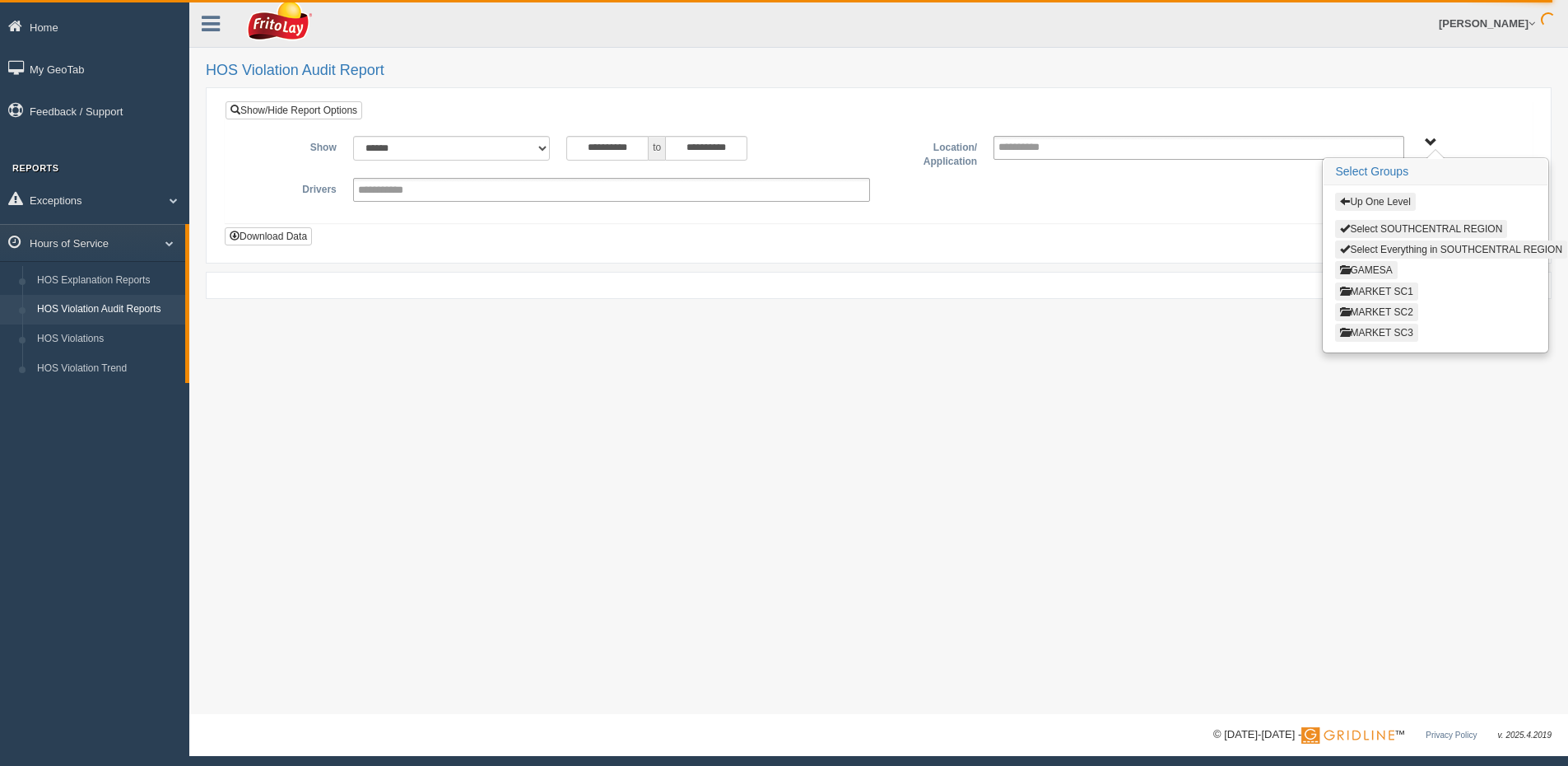
click at [1396, 335] on button "MARKET SC3" at bounding box center [1376, 333] width 83 height 18
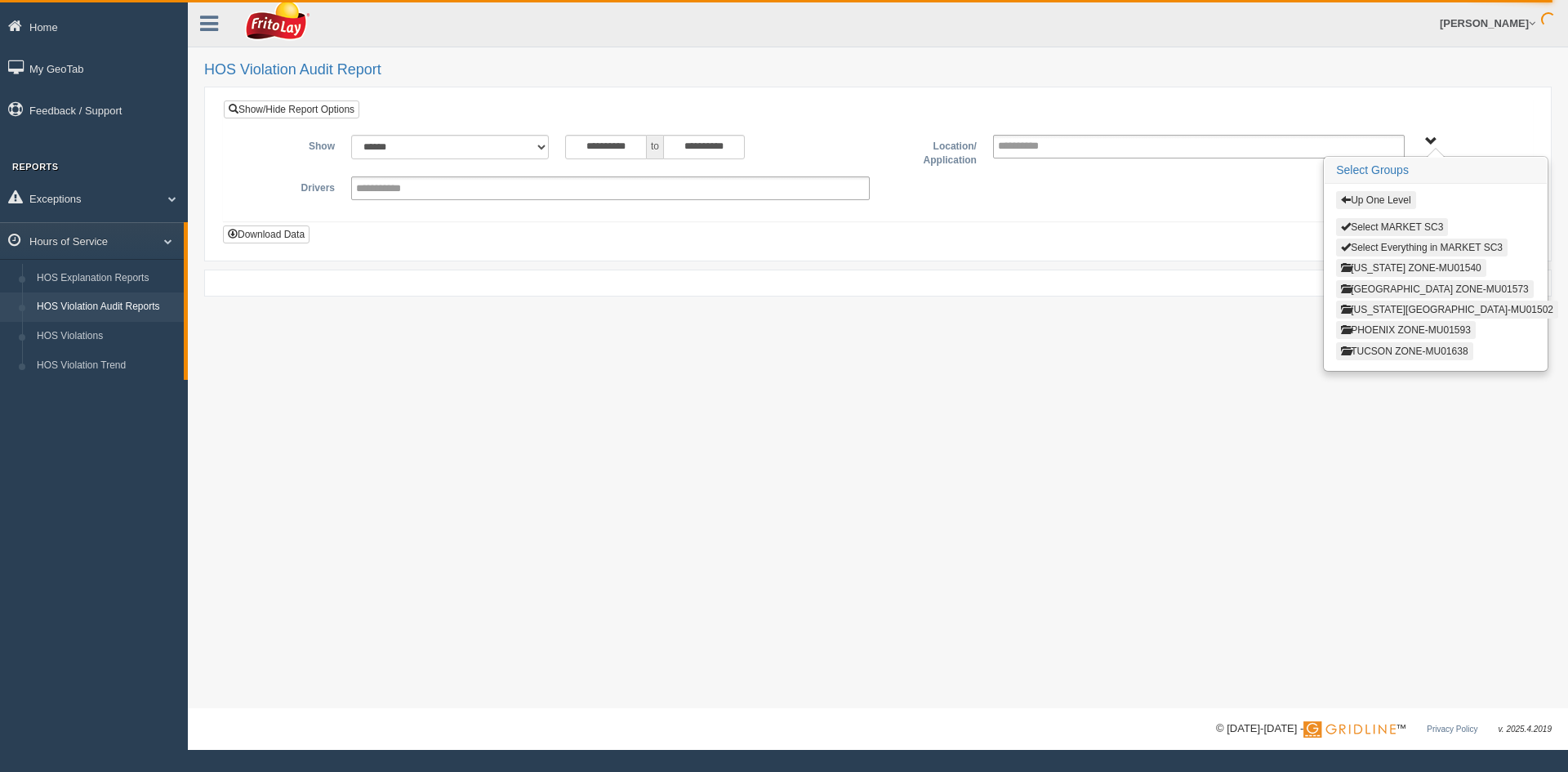
click at [1397, 292] on button "[GEOGRAPHIC_DATA] ZONE-MU01573" at bounding box center [1434, 289] width 198 height 18
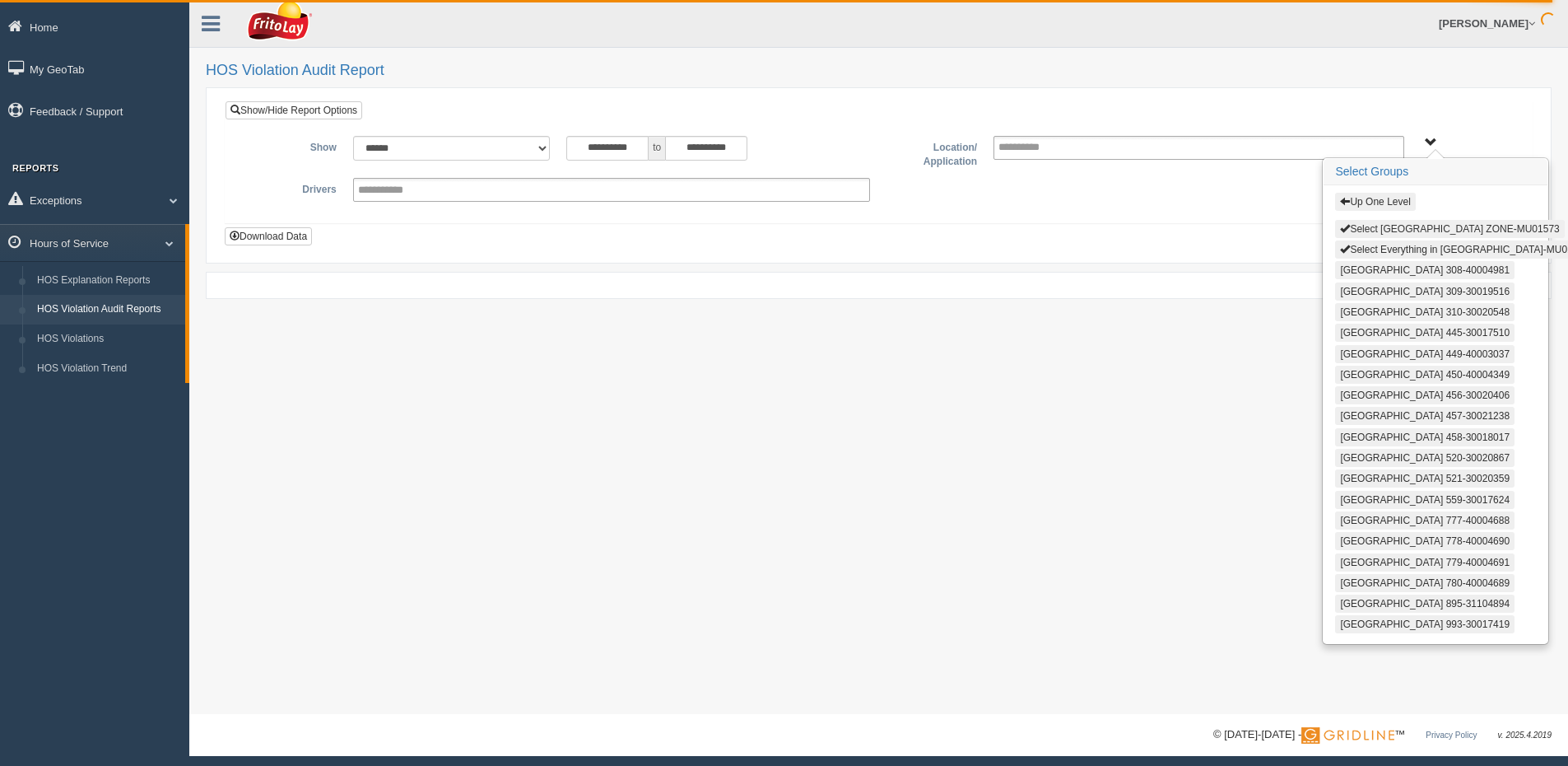
click at [1392, 231] on button "Select [GEOGRAPHIC_DATA] ZONE-MU01573" at bounding box center [1449, 229] width 229 height 18
click at [1391, 247] on button "Select Everything in [GEOGRAPHIC_DATA]-MU01573" at bounding box center [1464, 250] width 259 height 18
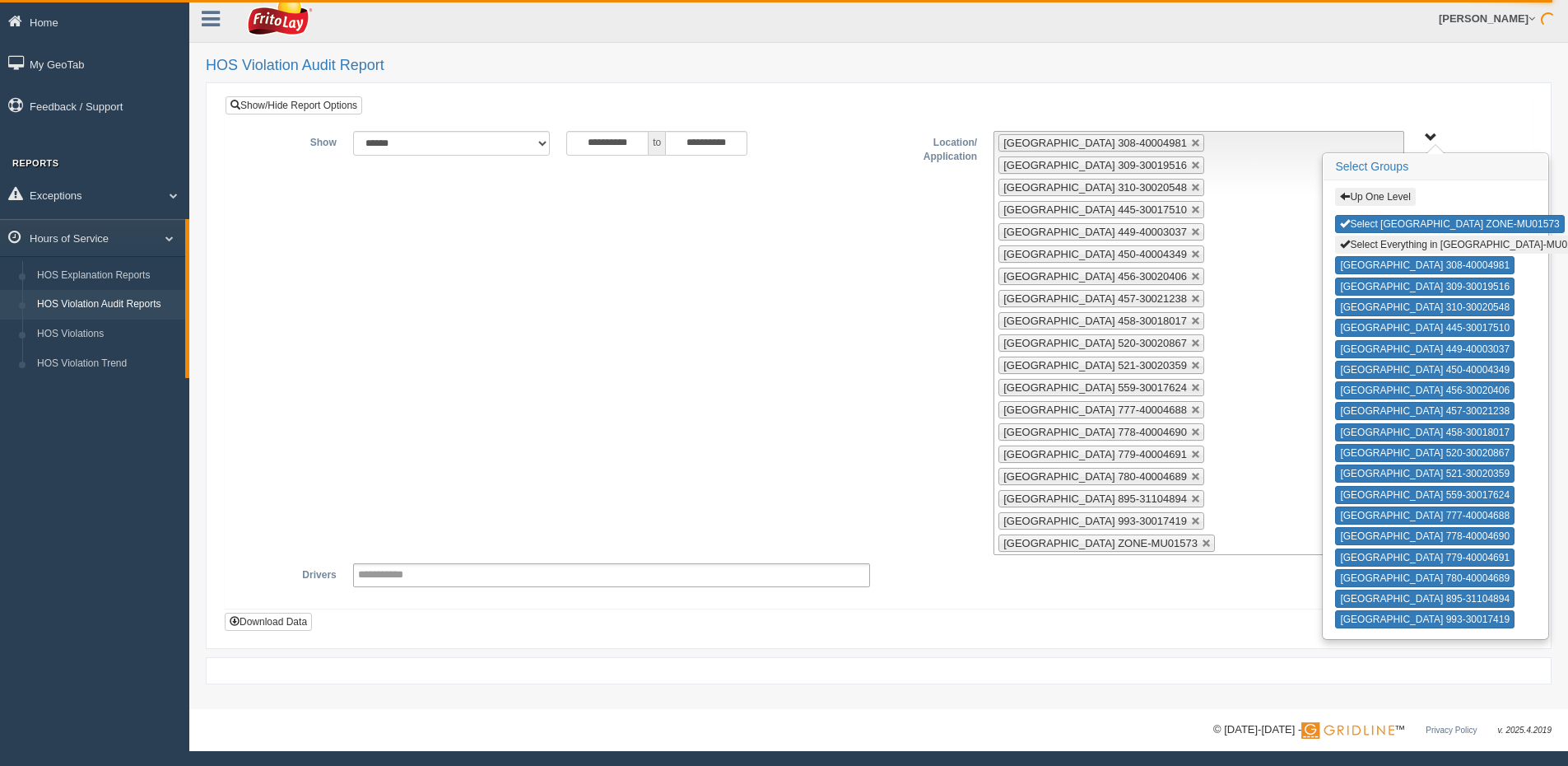
scroll to position [6, 0]
click at [273, 611] on button "Download Data" at bounding box center [268, 621] width 88 height 18
click at [719, 274] on div "**********" at bounding box center [878, 341] width 1281 height 424
click at [677, 378] on div "**********" at bounding box center [878, 341] width 1281 height 424
